Goal: Task Accomplishment & Management: Manage account settings

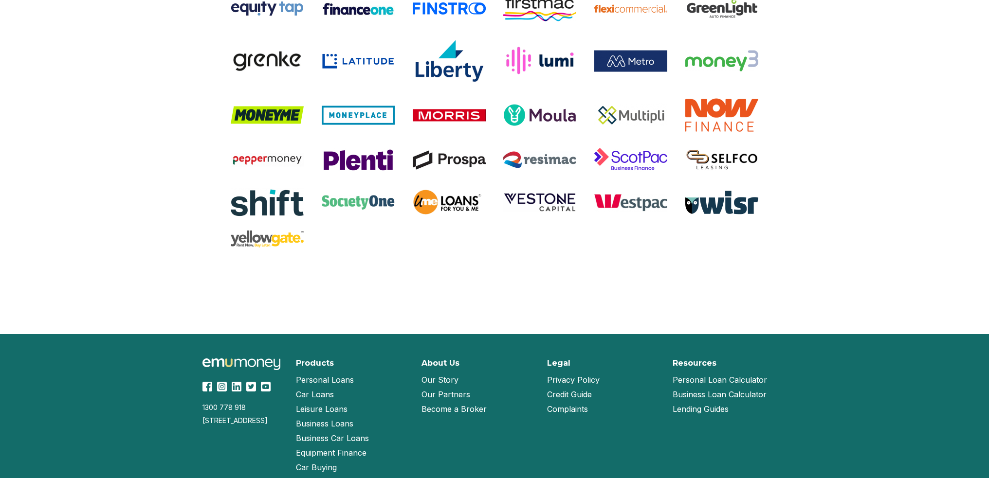
scroll to position [1995, 0]
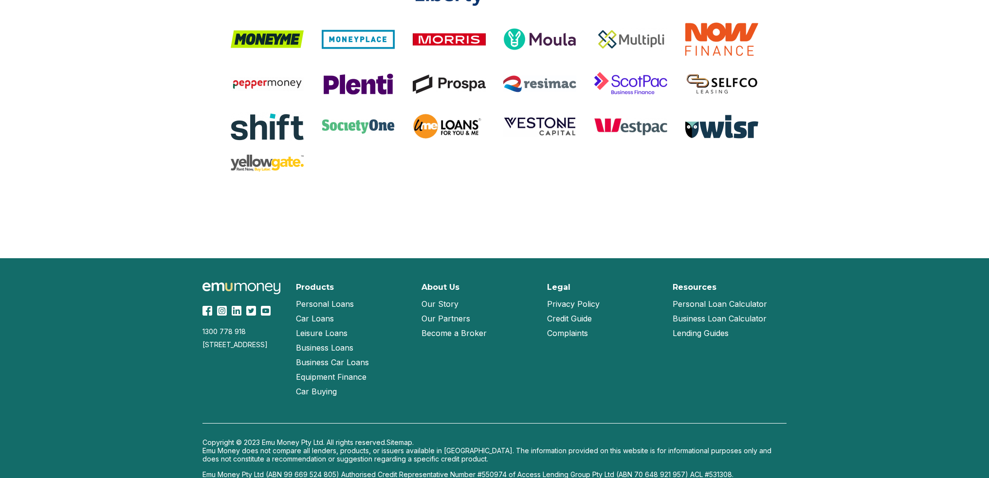
click at [452, 304] on link "Our Story" at bounding box center [439, 304] width 37 height 15
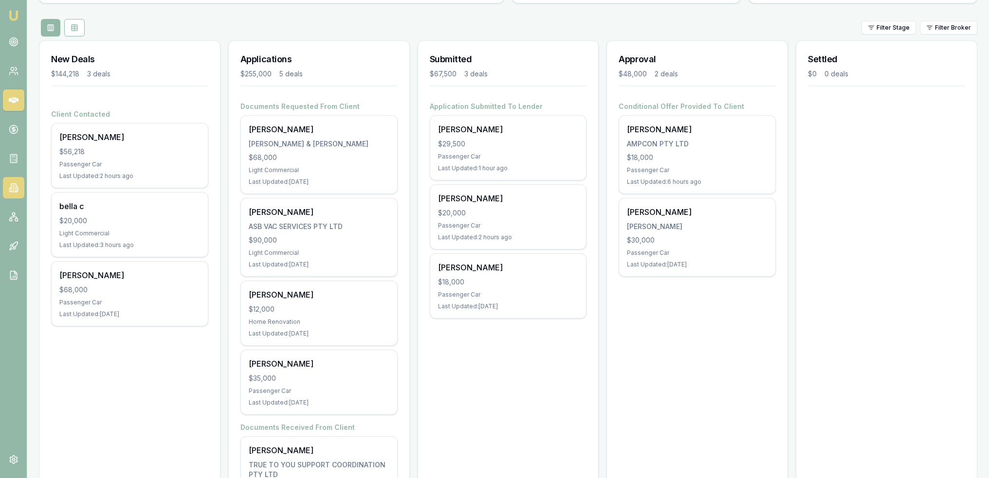
click at [12, 186] on icon at bounding box center [14, 188] width 10 height 10
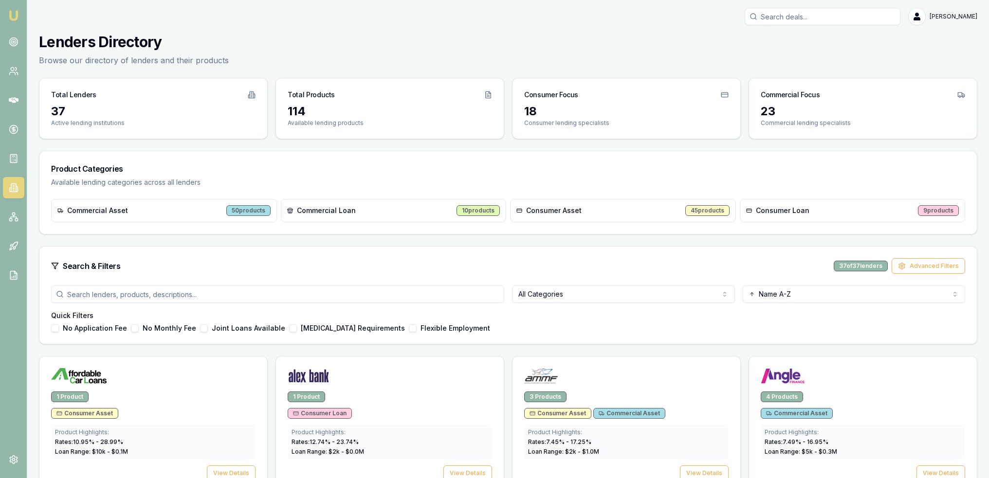
click at [11, 12] on img at bounding box center [14, 16] width 12 height 12
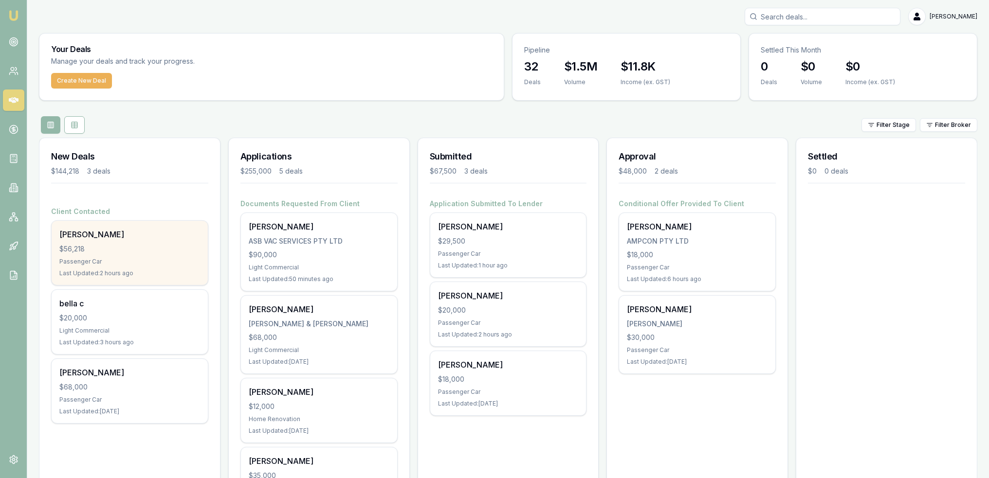
click at [140, 258] on div "Passenger Car" at bounding box center [129, 262] width 141 height 8
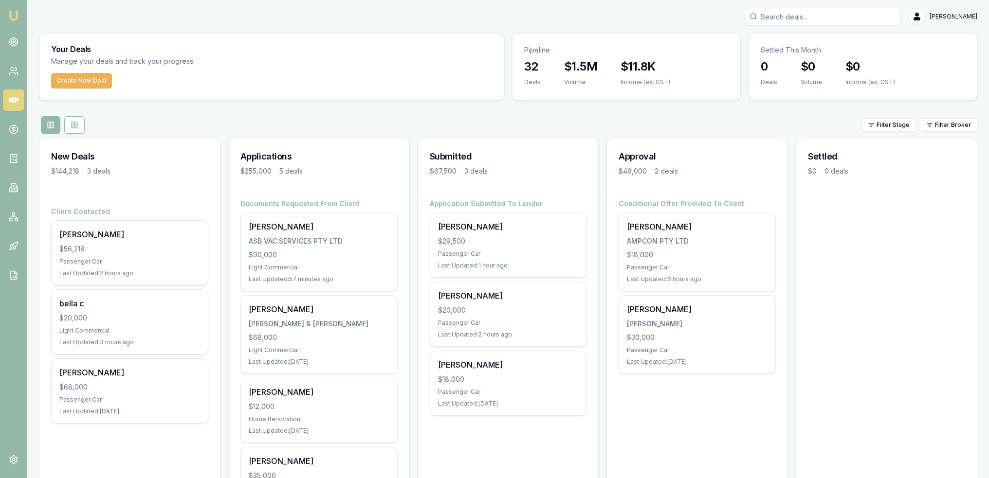
click at [18, 14] on img at bounding box center [14, 16] width 12 height 12
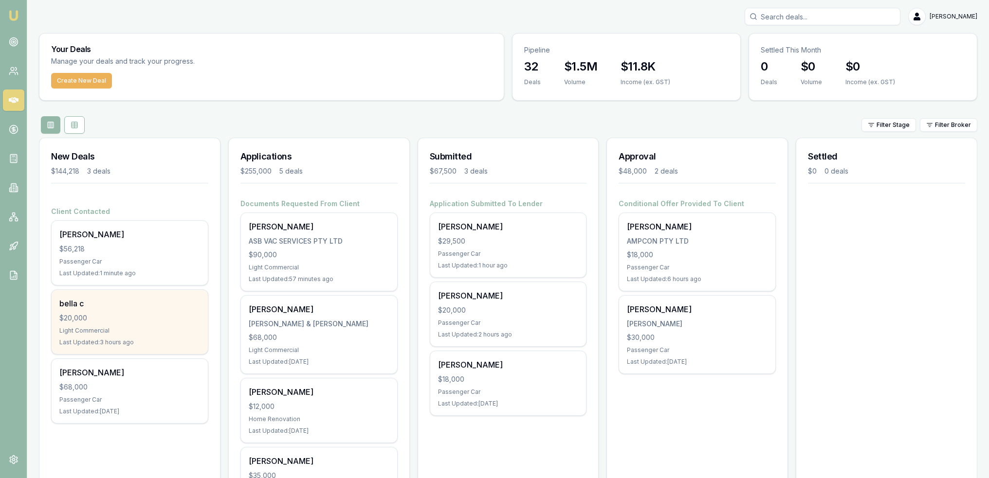
click at [95, 308] on div "bella c" at bounding box center [129, 304] width 141 height 12
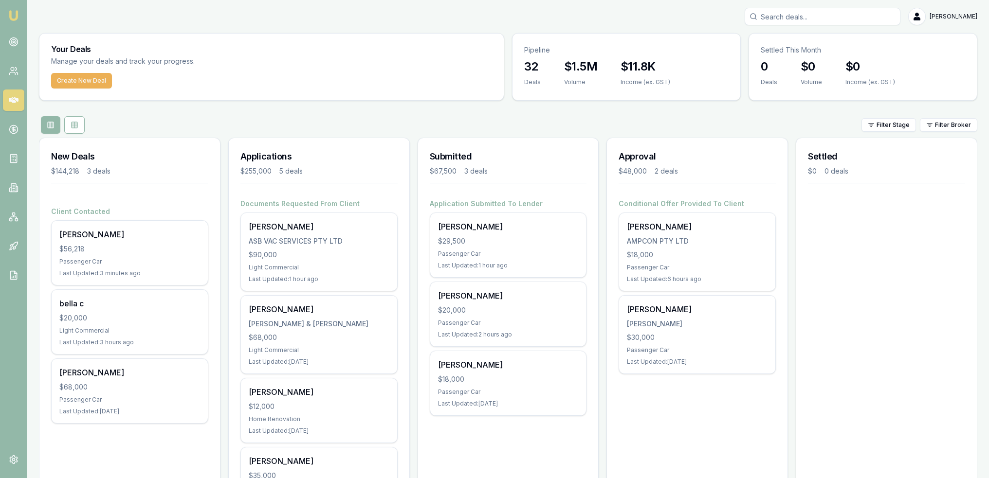
drag, startPoint x: 10, startPoint y: 18, endPoint x: 21, endPoint y: 22, distance: 12.2
click at [10, 18] on img at bounding box center [14, 16] width 12 height 12
click at [7, 274] on link at bounding box center [13, 275] width 21 height 21
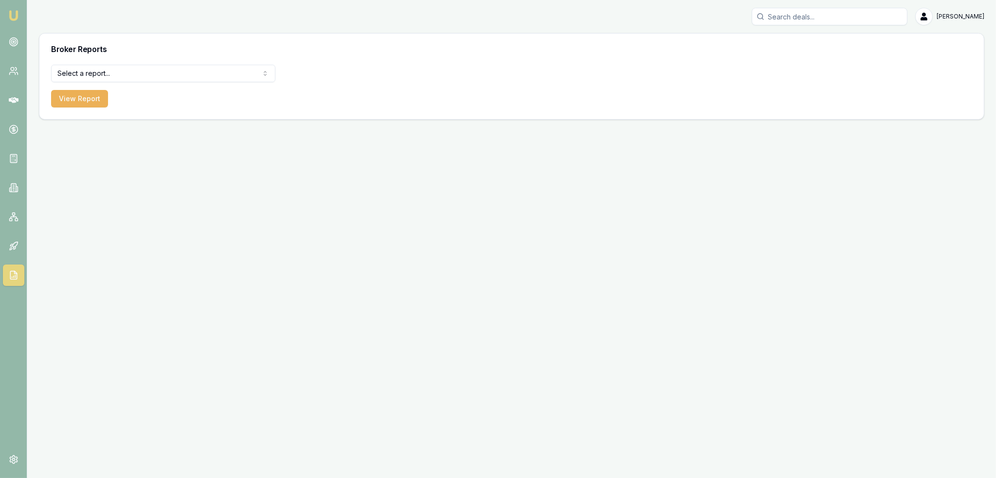
click at [191, 69] on html "Emu Broker Robyn Adams Toggle Menu Broker Reports Select a report... Equifax Pa…" at bounding box center [498, 239] width 996 height 478
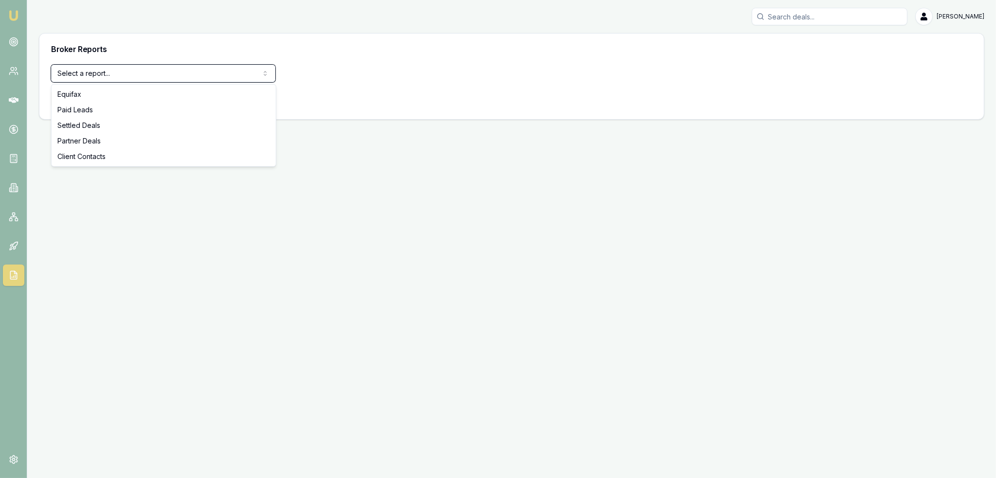
click at [91, 243] on html "Emu Broker Robyn Adams Toggle Menu Broker Reports Select a report... Equifax Pa…" at bounding box center [498, 239] width 996 height 478
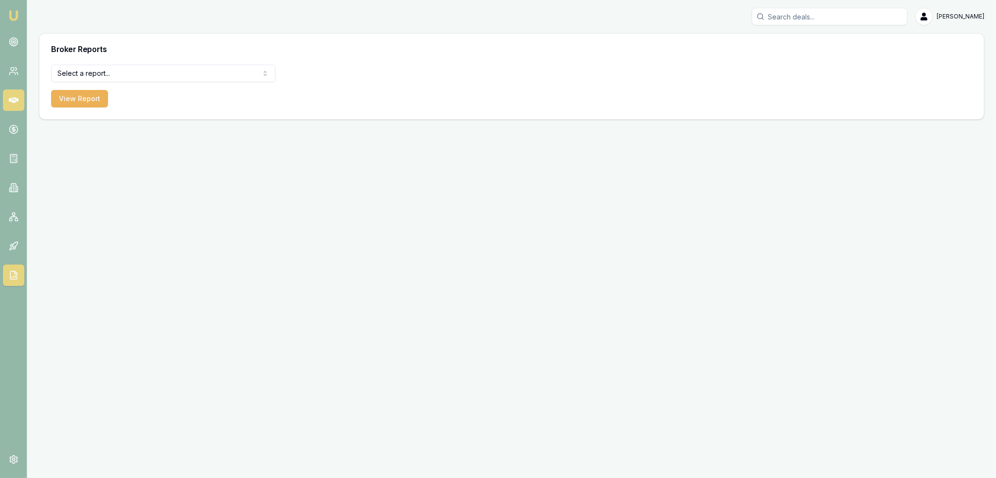
click at [6, 92] on link at bounding box center [13, 100] width 21 height 21
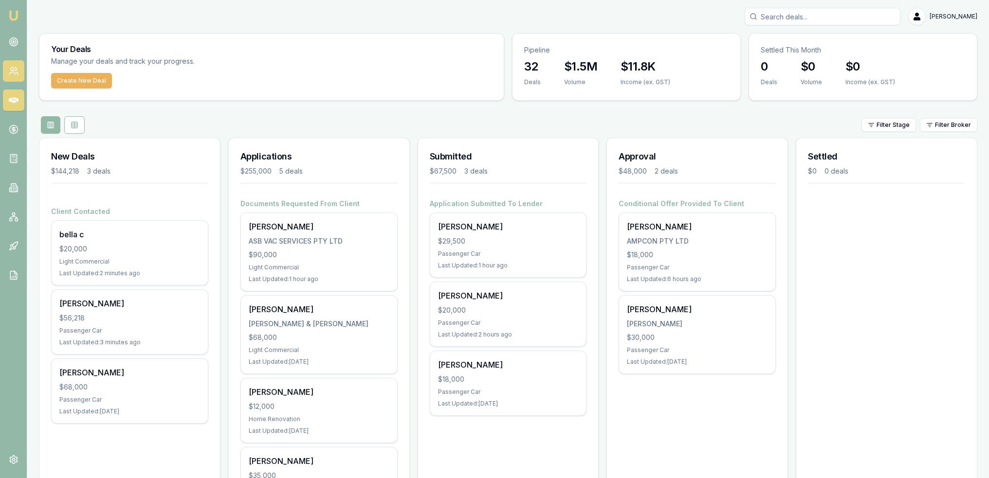
click at [18, 69] on link at bounding box center [13, 70] width 21 height 21
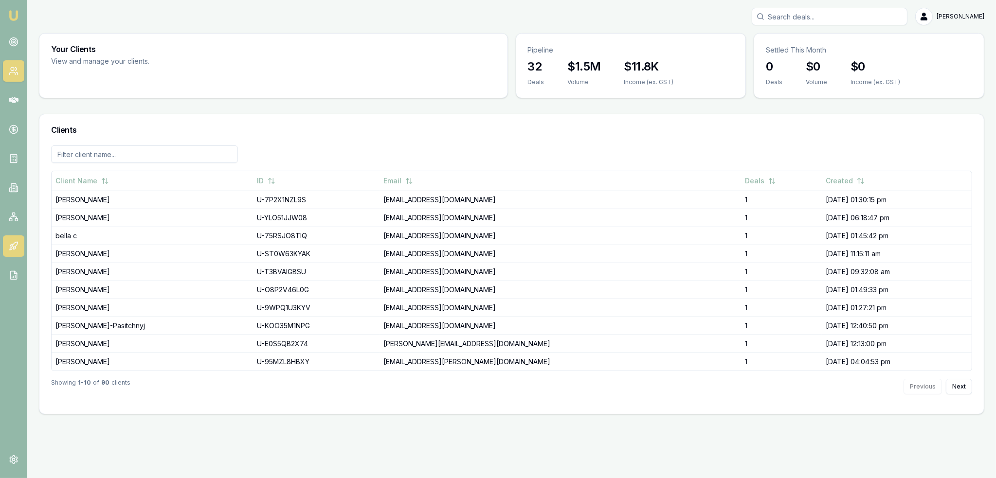
click at [7, 245] on link at bounding box center [13, 246] width 21 height 21
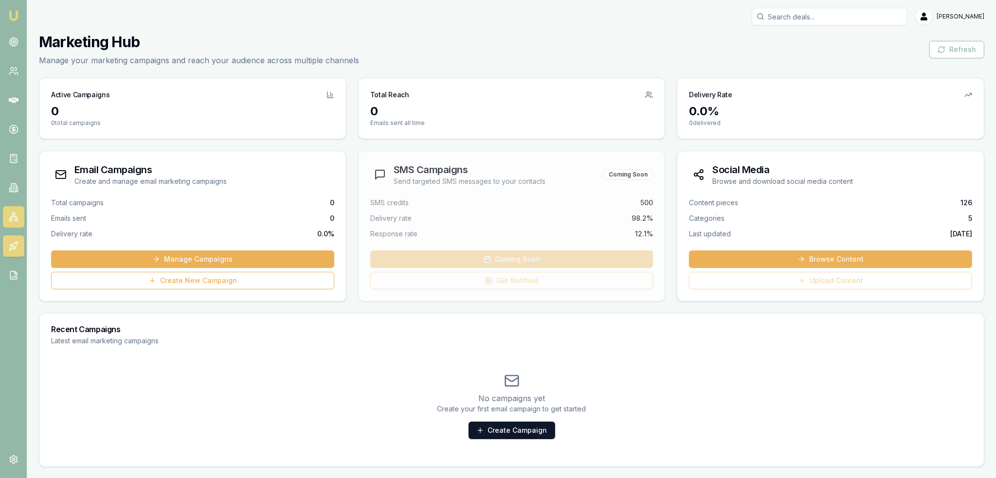
click at [19, 216] on link at bounding box center [13, 216] width 21 height 21
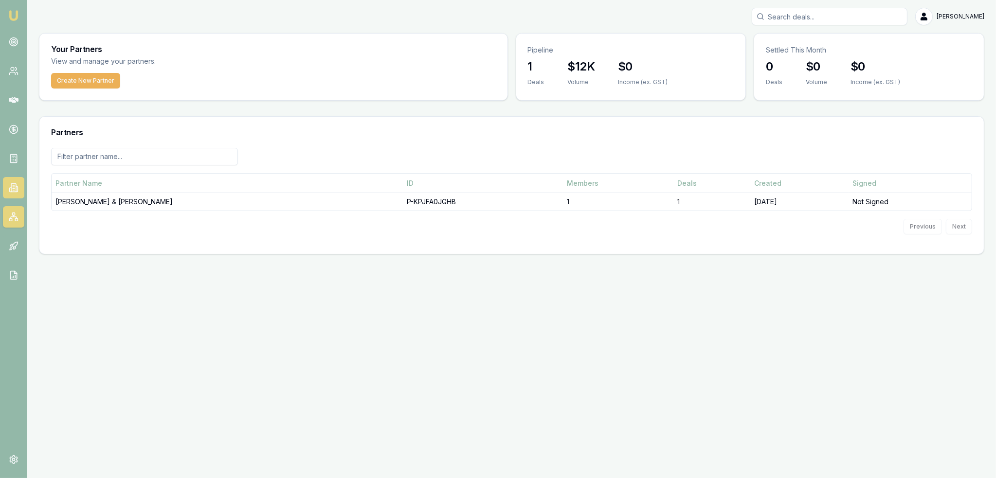
click at [21, 188] on link at bounding box center [13, 187] width 21 height 21
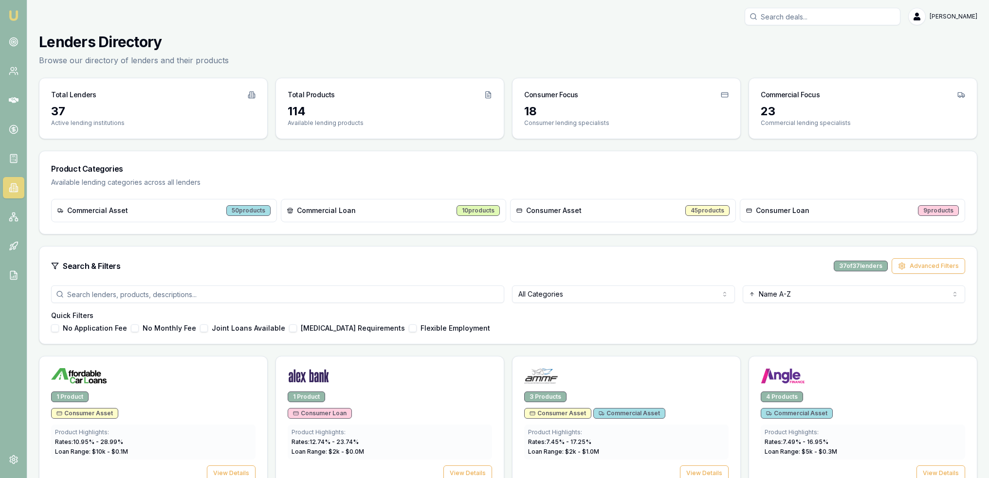
click at [12, 16] on img at bounding box center [14, 16] width 12 height 12
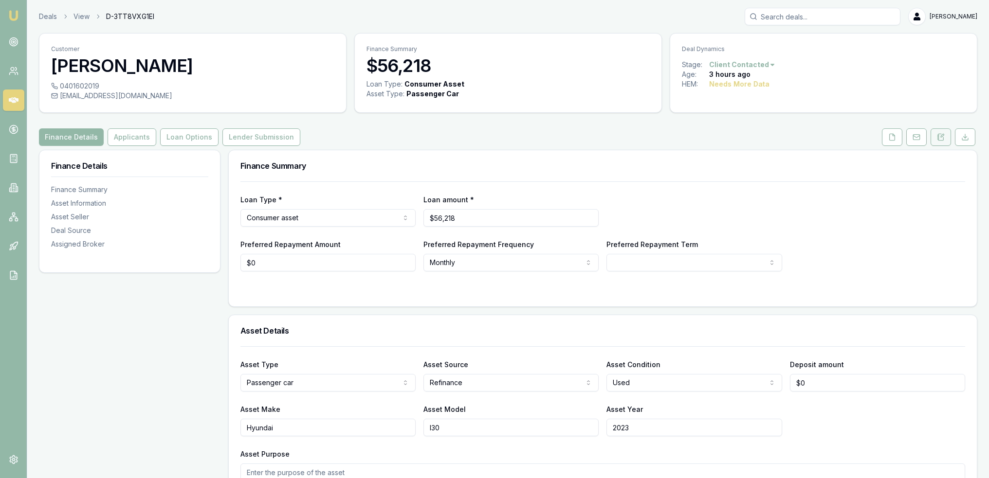
click at [943, 138] on icon at bounding box center [940, 137] width 5 height 6
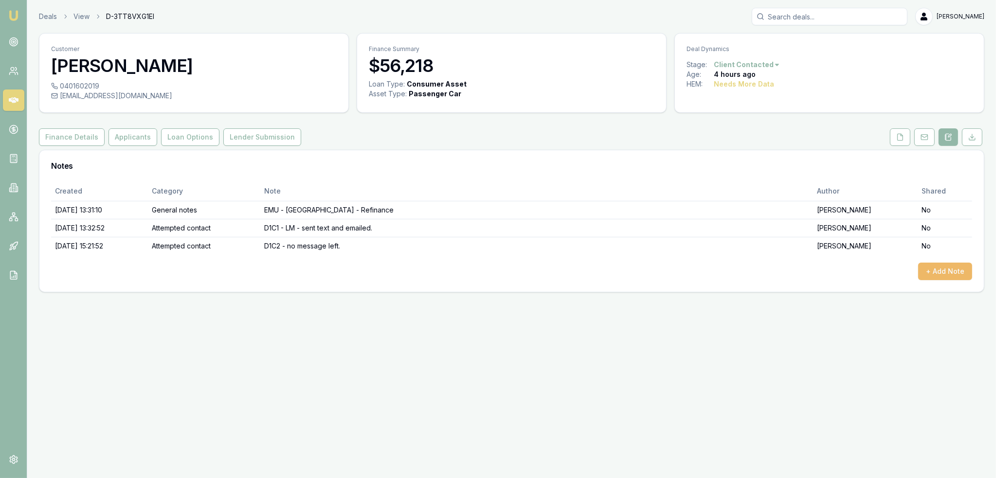
click at [932, 270] on button "+ Add Note" at bounding box center [945, 272] width 54 height 18
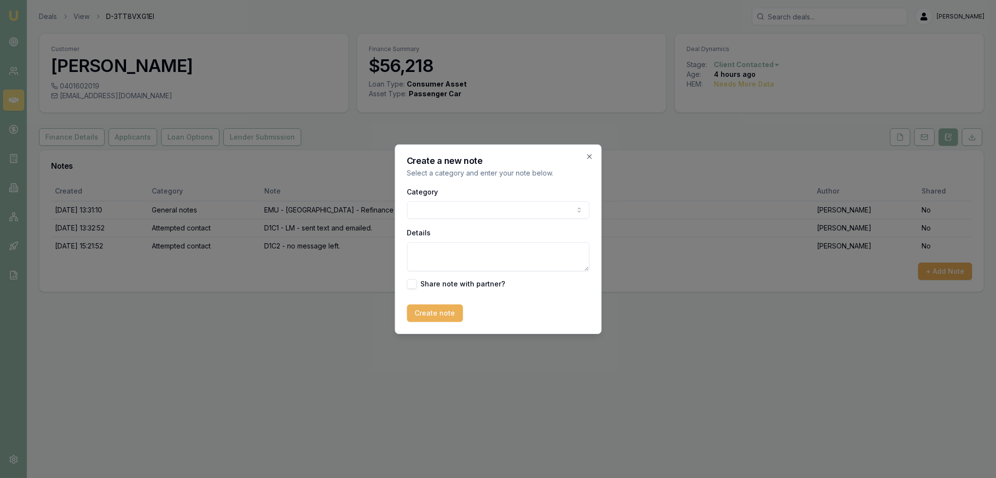
click at [542, 210] on body "Emu Broker Deals View D-3TT8VXG1EI [PERSON_NAME] Toggle Menu Customer [PERSON_N…" at bounding box center [498, 239] width 996 height 478
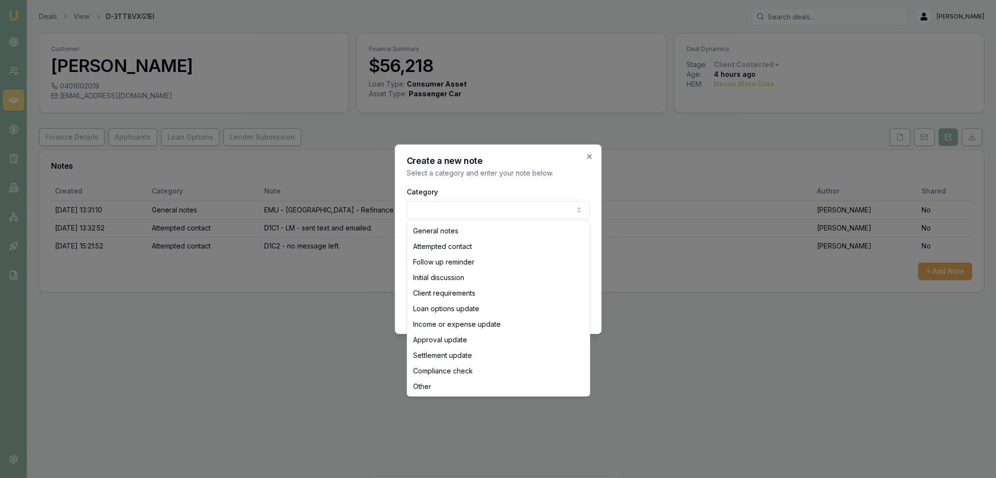
select select "ATTEMPTED_CONTACT"
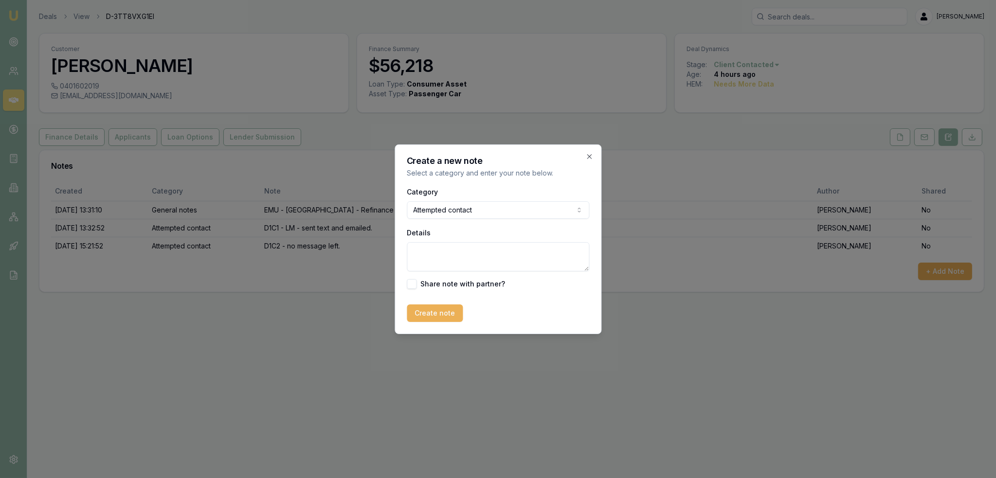
click at [448, 258] on textarea "Details" at bounding box center [498, 256] width 182 height 29
type textarea "D1C3 - LM - sent text"
click at [438, 318] on button "Create note" at bounding box center [435, 314] width 56 height 18
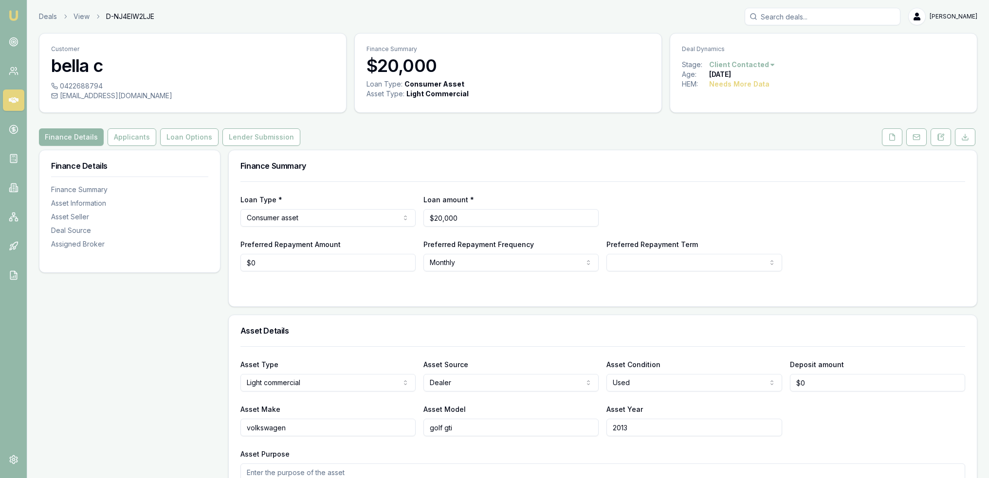
drag, startPoint x: 939, startPoint y: 134, endPoint x: 877, endPoint y: 176, distance: 74.9
click at [939, 134] on icon at bounding box center [940, 137] width 5 height 6
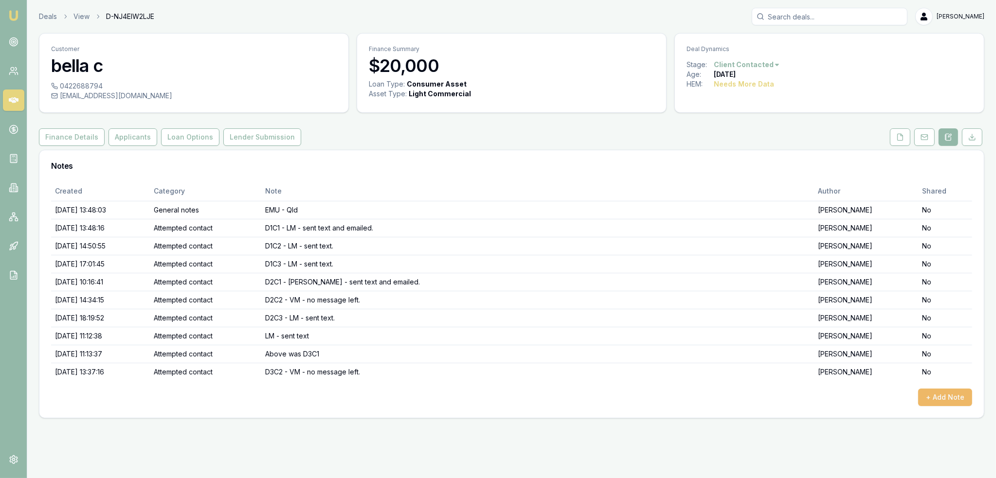
click at [948, 398] on button "+ Add Note" at bounding box center [945, 398] width 54 height 18
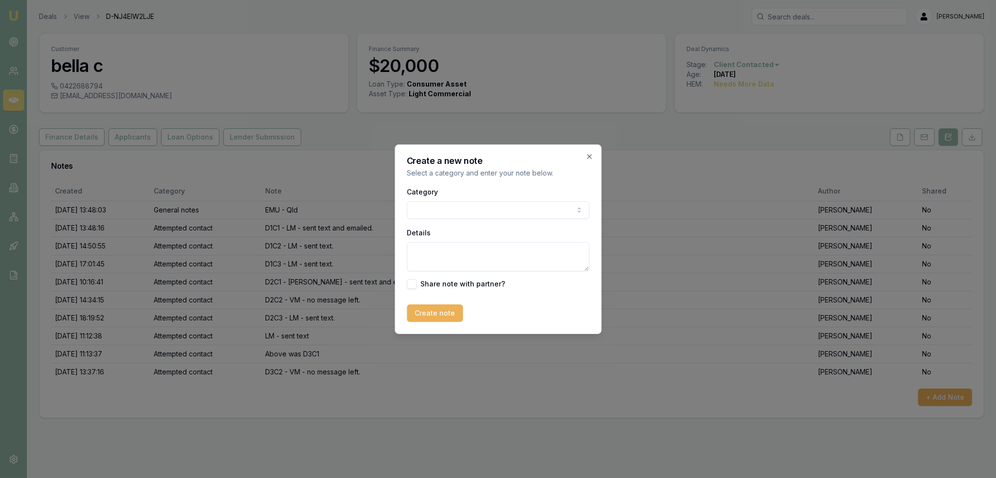
click at [509, 208] on body "Emu Broker Deals View D-NJ4EIW2LJE Robyn Adams Toggle Menu Customer bella c 042…" at bounding box center [498, 239] width 996 height 478
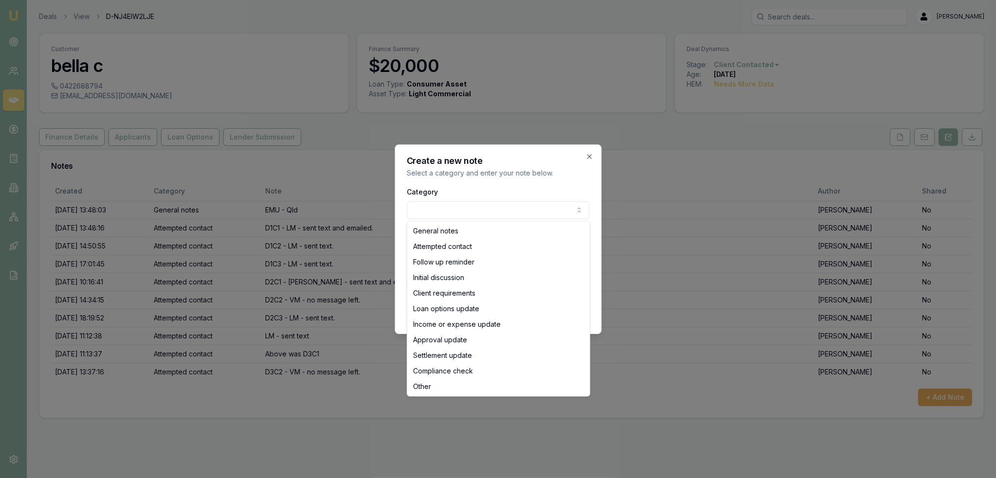
select select "ATTEMPTED_CONTACT"
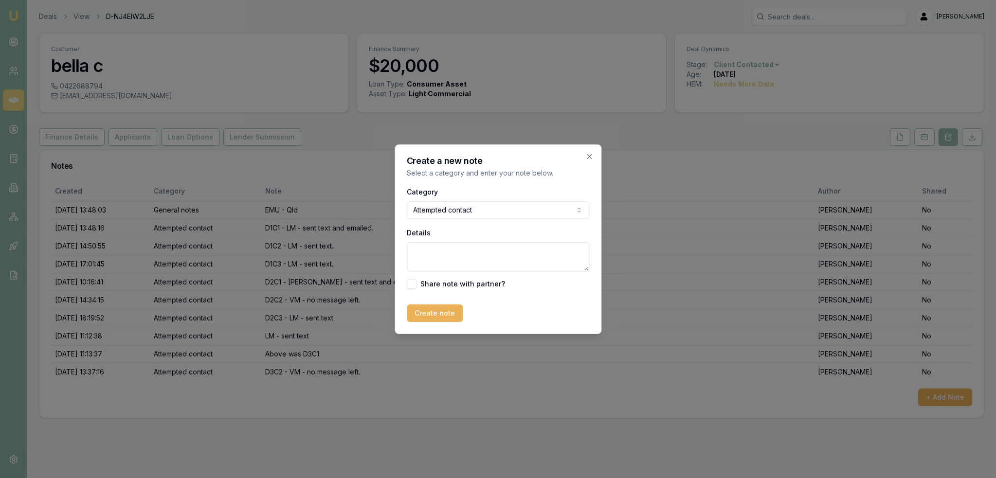
click at [465, 250] on textarea "Details" at bounding box center [498, 256] width 182 height 29
type textarea "D3C3 - LM - sent text."
click at [430, 313] on button "Create note" at bounding box center [435, 314] width 56 height 18
